Goal: Information Seeking & Learning: Find specific fact

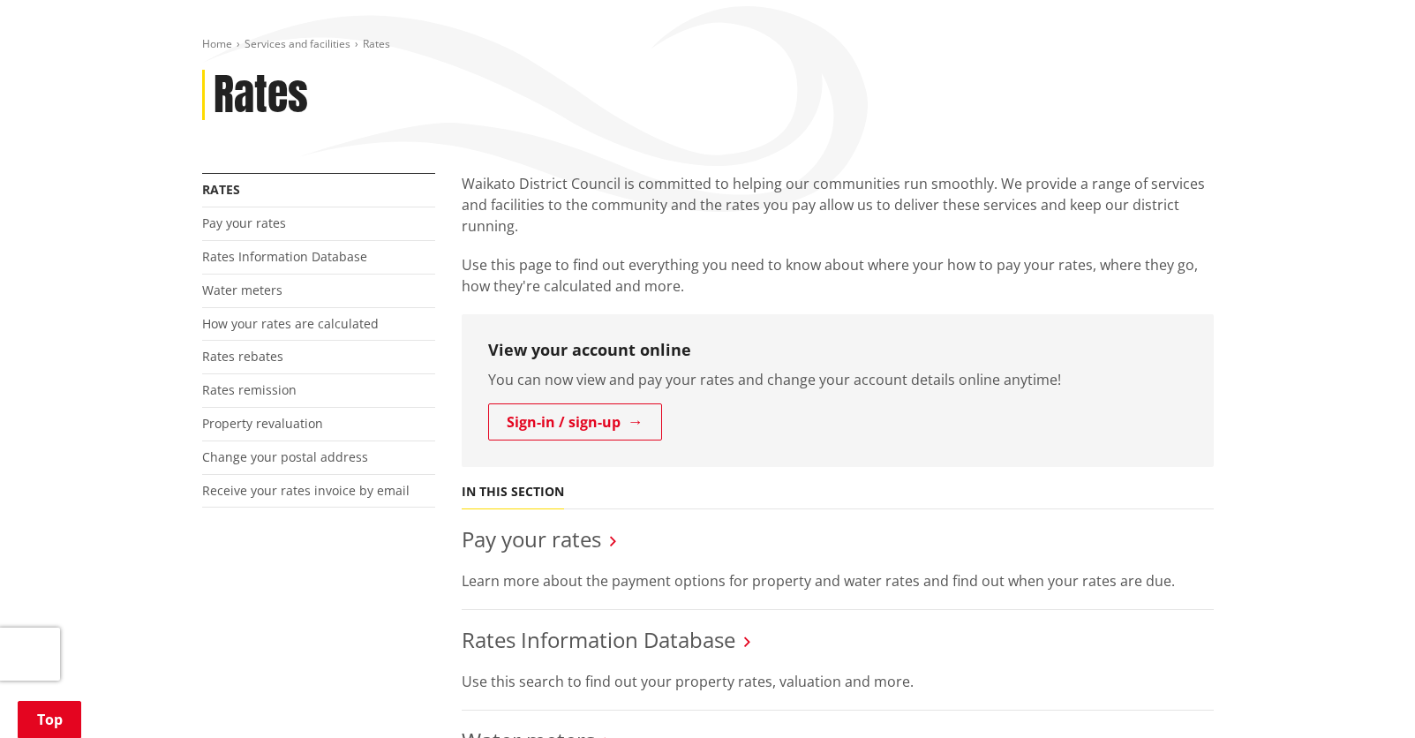
scroll to position [353, 0]
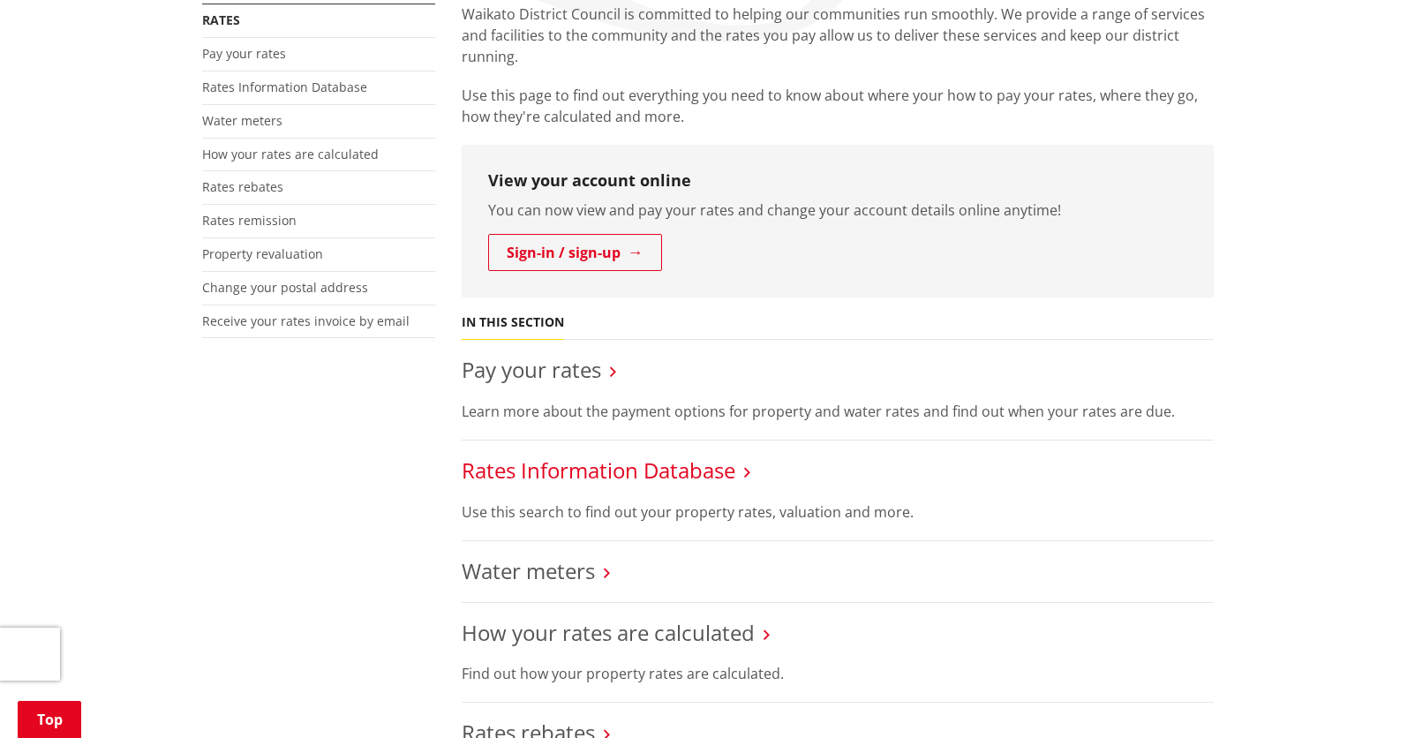
click at [543, 464] on link "Rates Information Database" at bounding box center [599, 470] width 274 height 29
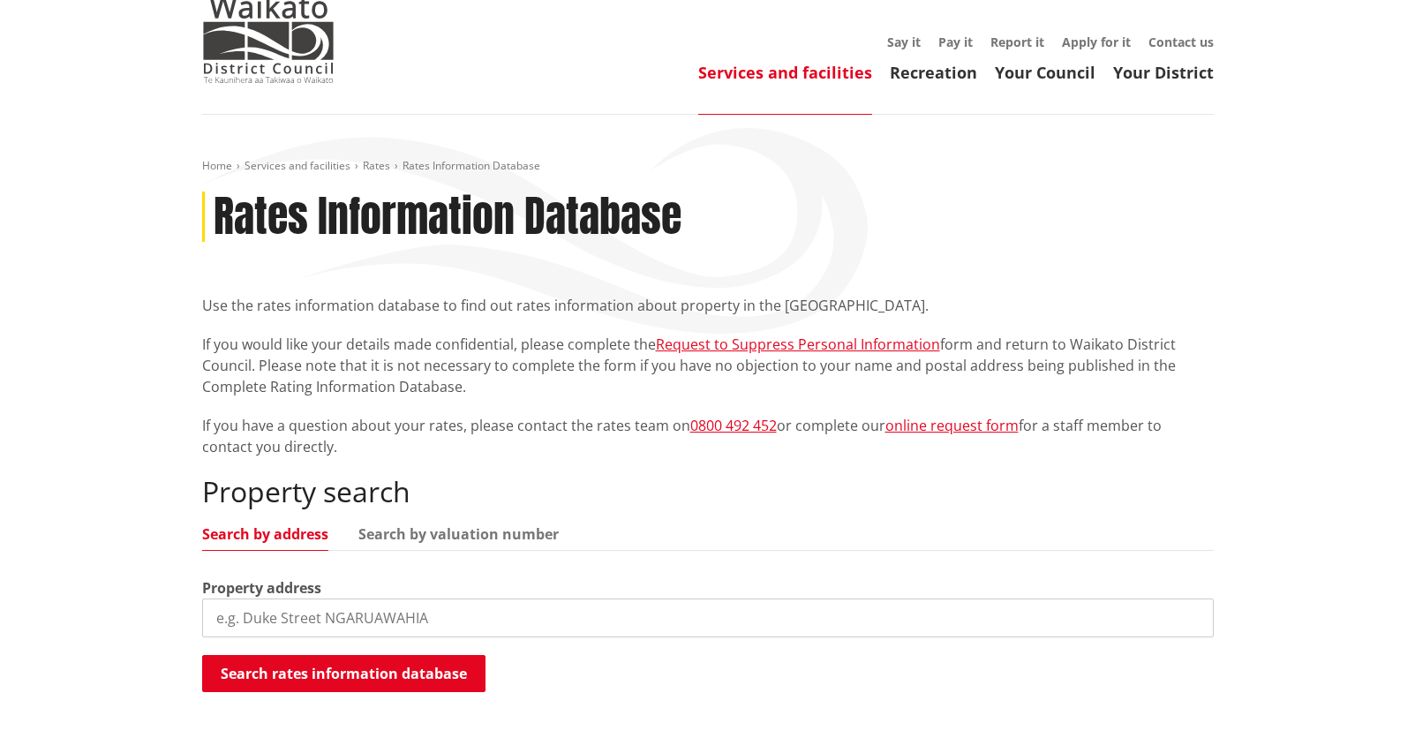
scroll to position [265, 0]
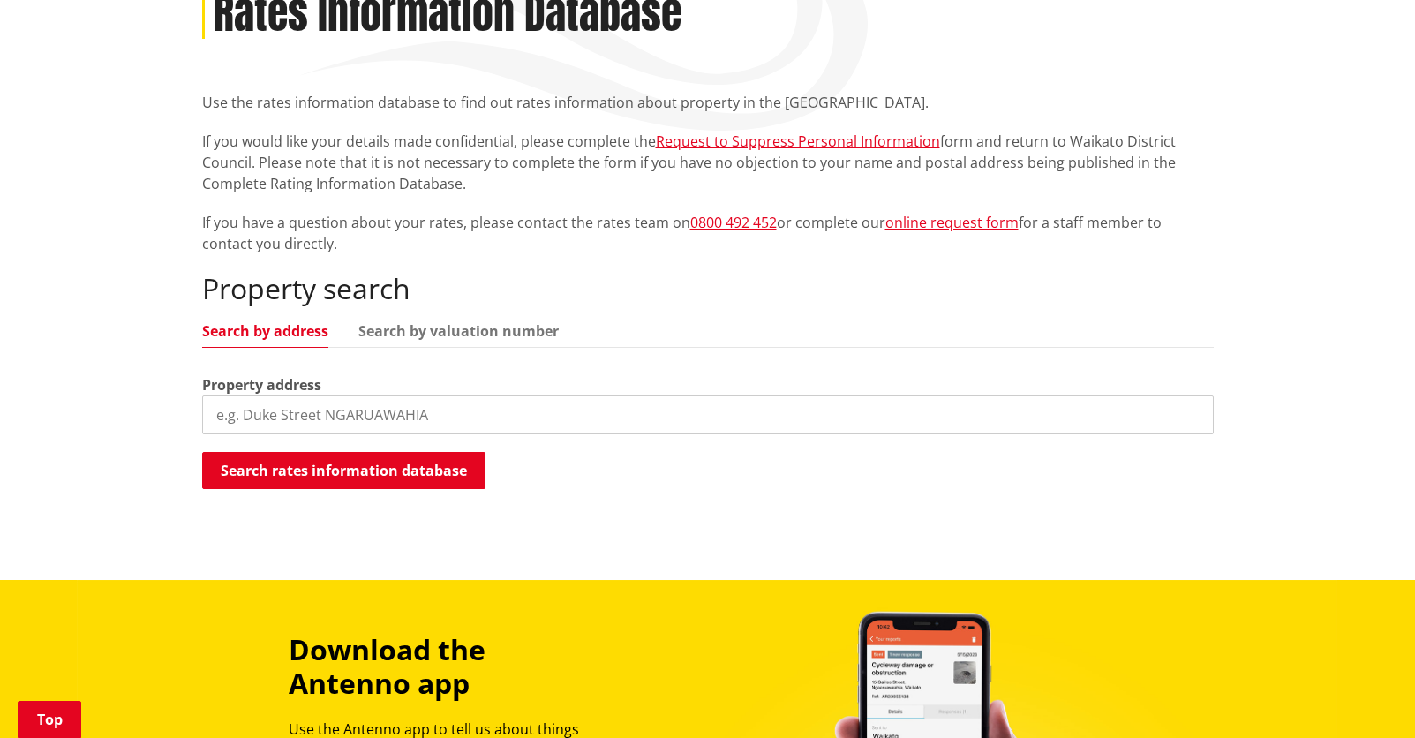
click at [284, 419] on input "search" at bounding box center [708, 415] width 1012 height 39
type input "31 Ngaro Street"
click at [277, 473] on button "Search rates information database" at bounding box center [343, 470] width 283 height 37
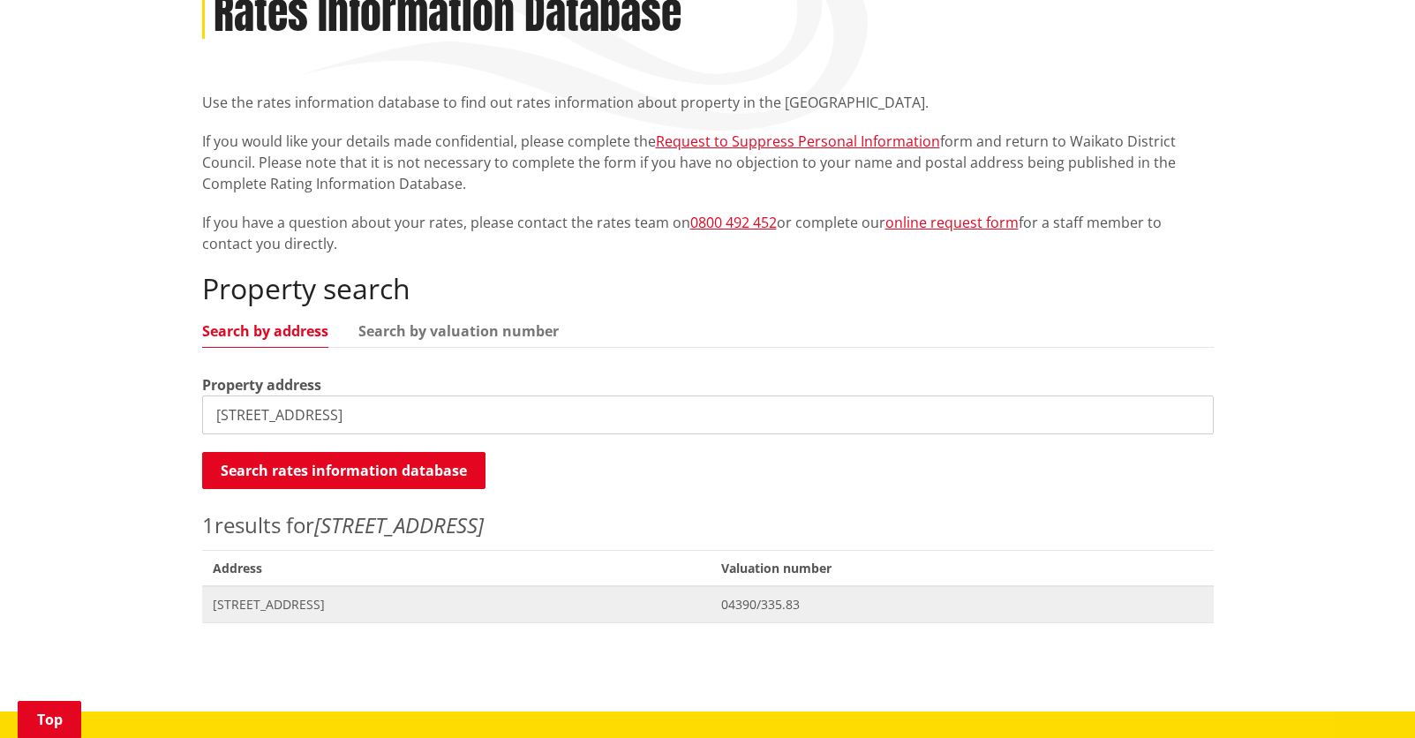
click at [459, 598] on span "[STREET_ADDRESS]" at bounding box center [457, 605] width 488 height 18
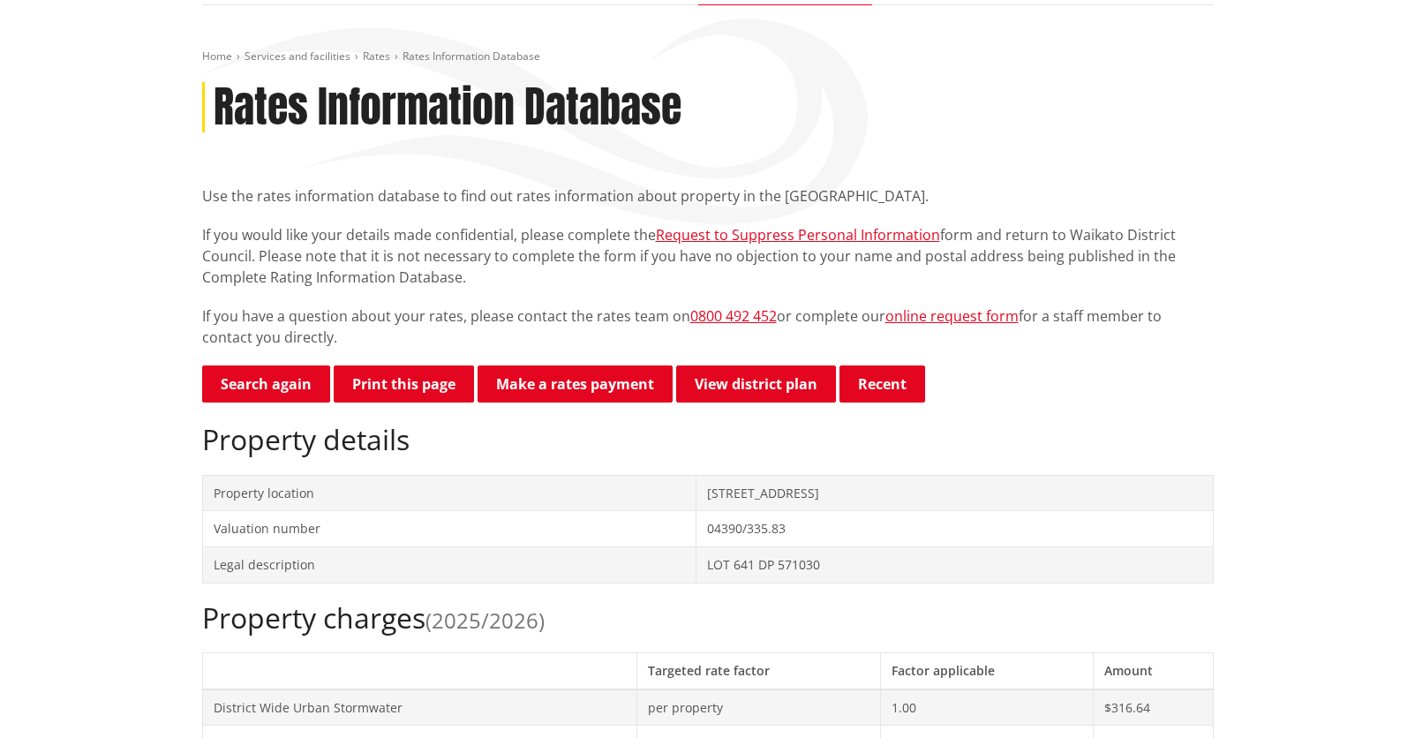
scroll to position [177, 0]
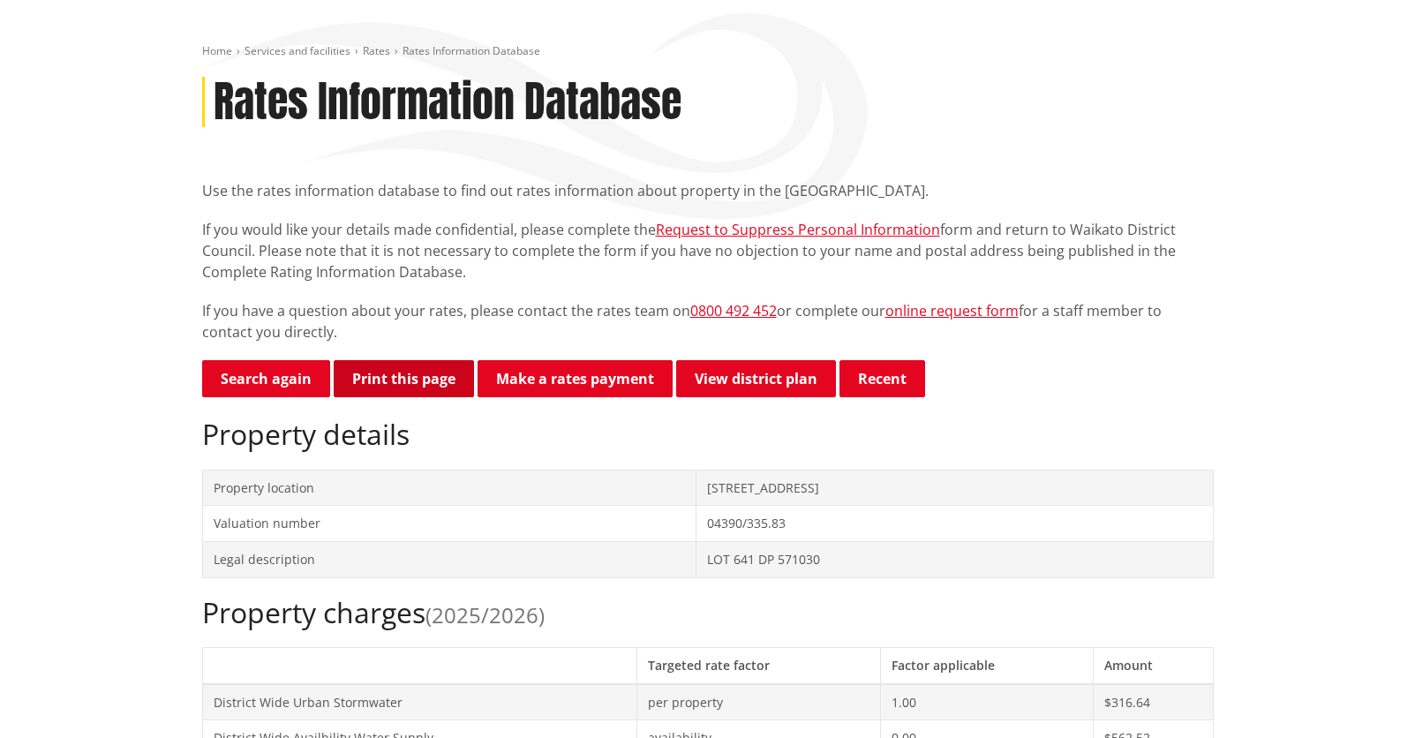
click at [394, 373] on button "Print this page" at bounding box center [404, 378] width 140 height 37
